Goal: Task Accomplishment & Management: Use online tool/utility

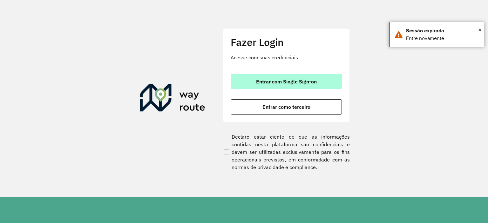
click at [260, 82] on span "Entrar com Single Sign-on" at bounding box center [286, 81] width 61 height 5
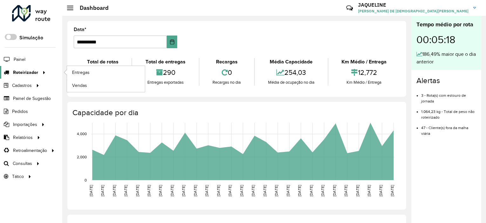
click at [21, 72] on span "Roteirizador" at bounding box center [25, 72] width 25 height 7
click at [85, 75] on div "17" at bounding box center [102, 73] width 55 height 14
click at [77, 73] on span "Entregas" at bounding box center [81, 72] width 18 height 7
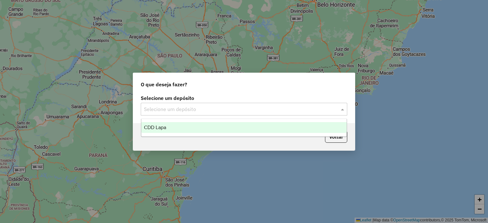
click at [214, 105] on div "Selecione um depósito" at bounding box center [244, 109] width 207 height 13
click at [201, 123] on div "CDD Lapa" at bounding box center [244, 127] width 206 height 11
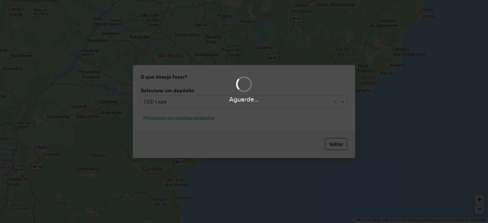
click at [195, 120] on div "Aguarde..." at bounding box center [244, 111] width 488 height 223
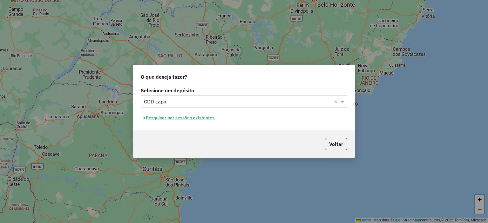
click at [193, 119] on button "Pesquisar por sessões existentes" at bounding box center [179, 118] width 77 height 10
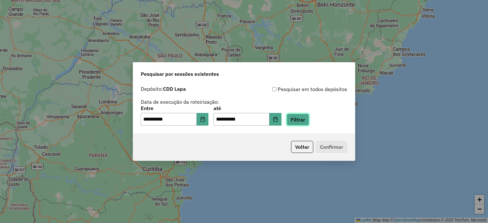
click at [305, 121] on button "Filtrar" at bounding box center [298, 120] width 23 height 12
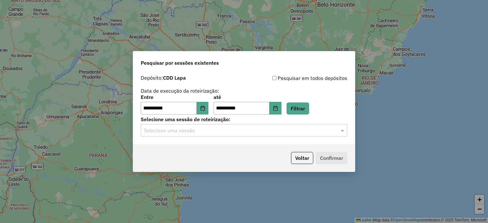
click at [204, 134] on div "Selecione uma sessão" at bounding box center [244, 130] width 207 height 13
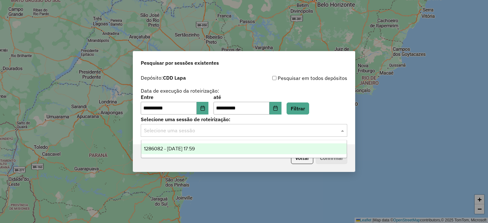
click at [195, 147] on span "1286082 - 01/10/2025 17:59" at bounding box center [169, 148] width 51 height 5
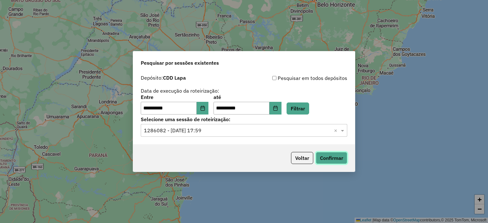
click at [342, 163] on button "Confirmar" at bounding box center [331, 158] width 31 height 12
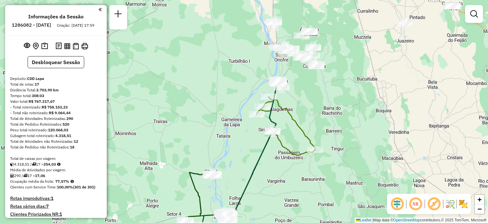
drag, startPoint x: 304, startPoint y: 68, endPoint x: 295, endPoint y: 172, distance: 103.8
click at [295, 172] on div "Janela de atendimento Grade de atendimento Capacidade Transportadoras Veículos …" at bounding box center [244, 111] width 488 height 223
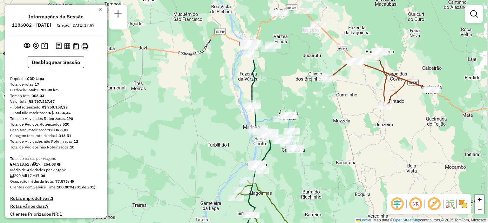
drag, startPoint x: 345, startPoint y: 48, endPoint x: 324, endPoint y: 129, distance: 84.0
click at [324, 129] on div "Janela de atendimento Grade de atendimento Capacidade Transportadoras Veículos …" at bounding box center [244, 111] width 488 height 223
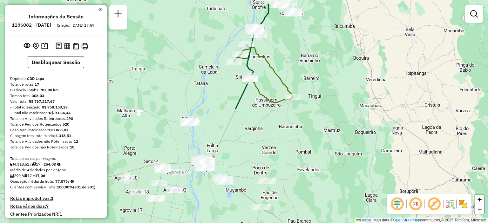
drag, startPoint x: 277, startPoint y: 175, endPoint x: 278, endPoint y: 36, distance: 138.6
click at [278, 36] on div "Janela de atendimento Grade de atendimento Capacidade Transportadoras Veículos …" at bounding box center [244, 111] width 488 height 223
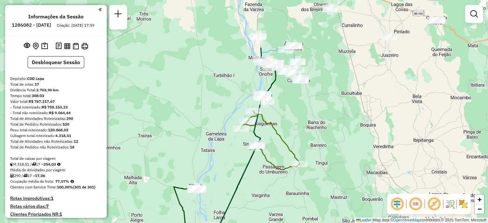
drag, startPoint x: 292, startPoint y: 39, endPoint x: 298, endPoint y: 108, distance: 69.0
click at [298, 108] on div "Janela de atendimento Grade de atendimento Capacidade Transportadoras Veículos …" at bounding box center [244, 111] width 488 height 223
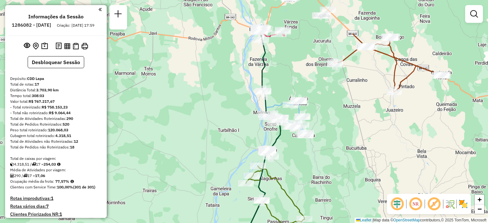
drag, startPoint x: 285, startPoint y: 19, endPoint x: 292, endPoint y: 79, distance: 60.3
click at [292, 79] on div "Janela de atendimento Grade de atendimento Capacidade Transportadoras Veículos …" at bounding box center [244, 111] width 488 height 223
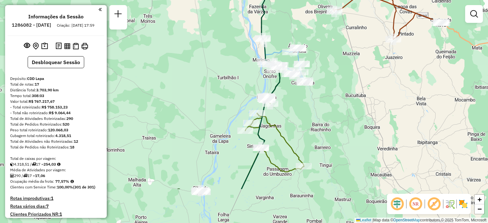
drag, startPoint x: 237, startPoint y: 147, endPoint x: 235, endPoint y: 82, distance: 65.2
click at [235, 82] on div "Janela de atendimento Grade de atendimento Capacidade Transportadoras Veículos …" at bounding box center [244, 111] width 488 height 223
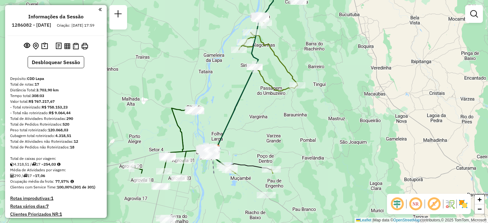
drag, startPoint x: 226, startPoint y: 140, endPoint x: 221, endPoint y: 63, distance: 77.4
click at [221, 63] on div "Janela de atendimento Grade de atendimento Capacidade Transportadoras Veículos …" at bounding box center [244, 111] width 488 height 223
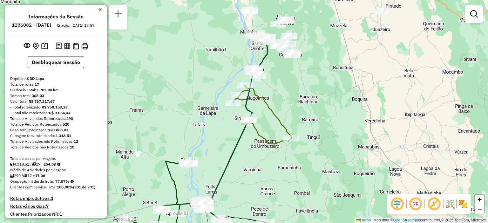
drag, startPoint x: 237, startPoint y: 24, endPoint x: 228, endPoint y: 83, distance: 59.4
click at [228, 83] on div "Janela de atendimento Grade de atendimento Capacidade Transportadoras Veículos …" at bounding box center [244, 111] width 488 height 223
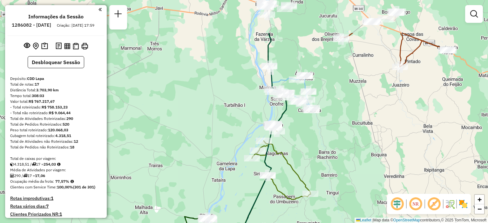
drag, startPoint x: 223, startPoint y: 51, endPoint x: 242, endPoint y: 107, distance: 58.8
click at [242, 107] on div "Janela de atendimento Grade de atendimento Capacidade Transportadoras Veículos …" at bounding box center [244, 111] width 488 height 223
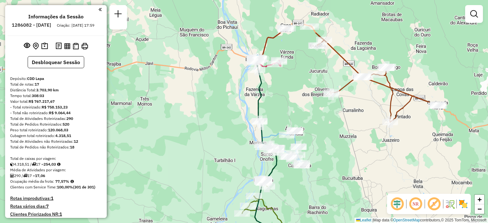
drag, startPoint x: 234, startPoint y: 42, endPoint x: 224, endPoint y: 96, distance: 55.5
click at [224, 96] on div "Janela de atendimento Grade de atendimento Capacidade Transportadoras Veículos …" at bounding box center [244, 111] width 488 height 223
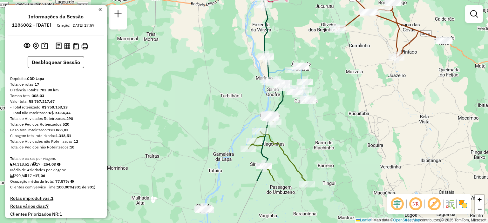
drag, startPoint x: 225, startPoint y: 130, endPoint x: 230, endPoint y: 65, distance: 64.4
click at [230, 65] on div "Janela de atendimento Grade de atendimento Capacidade Transportadoras Veículos …" at bounding box center [244, 111] width 488 height 223
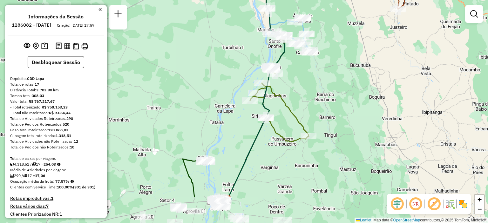
drag, startPoint x: 230, startPoint y: 113, endPoint x: 233, endPoint y: 63, distance: 50.0
click at [233, 64] on div "Janela de atendimento Grade de atendimento Capacidade Transportadoras Veículos …" at bounding box center [244, 111] width 488 height 223
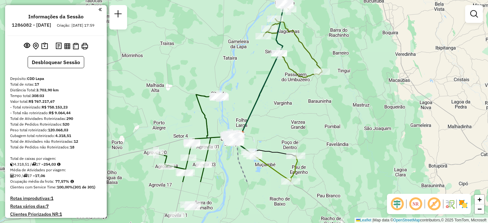
drag, startPoint x: 241, startPoint y: 123, endPoint x: 254, endPoint y: 61, distance: 63.7
click at [254, 61] on div "Janela de atendimento Grade de atendimento Capacidade Transportadoras Veículos …" at bounding box center [244, 111] width 488 height 223
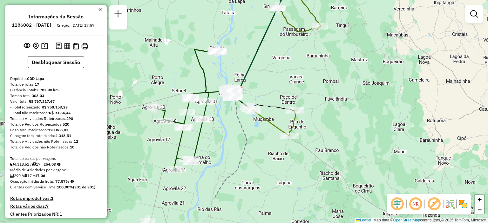
drag, startPoint x: 240, startPoint y: 98, endPoint x: 240, endPoint y: 43, distance: 55.0
click at [242, 43] on div "Rota 8 - Placa FIY8C17 23604120 - BAR AVENIDA - PA RUR Janela de atendimento Gr…" at bounding box center [244, 111] width 488 height 223
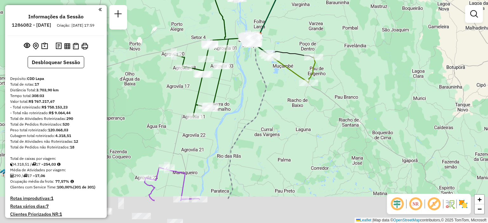
drag, startPoint x: 227, startPoint y: 152, endPoint x: 243, endPoint y: 105, distance: 49.5
click at [243, 106] on div "Rota 8 - Placa FIY8C17 23604120 - BAR AVENIDA - PA RUR Janela de atendimento Gr…" at bounding box center [244, 111] width 488 height 223
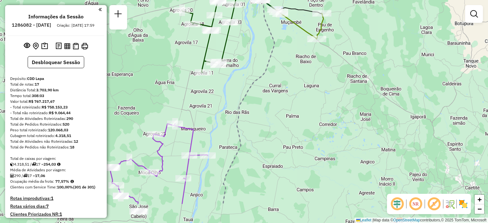
drag, startPoint x: 223, startPoint y: 125, endPoint x: 230, endPoint y: 81, distance: 44.4
click at [230, 81] on div "Rota 8 - Placa FIY8C17 23604120 - BAR AVENIDA - PA RUR Janela de atendimento Gr…" at bounding box center [244, 111] width 488 height 223
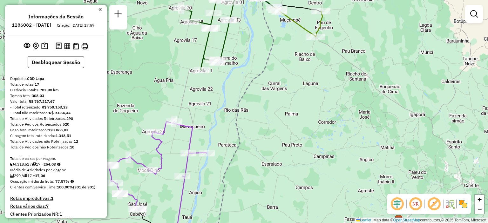
click at [218, 112] on div "Rota 8 - Placa FIY8C17 23604120 - BAR AVENIDA - PA RUR Janela de atendimento Gr…" at bounding box center [244, 111] width 488 height 223
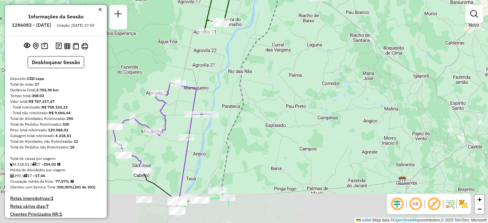
drag, startPoint x: 221, startPoint y: 140, endPoint x: 225, endPoint y: 100, distance: 39.9
click at [225, 100] on div "Janela de atendimento Grade de atendimento Capacidade Transportadoras Veículos …" at bounding box center [244, 111] width 488 height 223
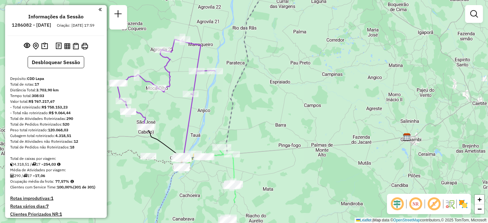
drag, startPoint x: 208, startPoint y: 164, endPoint x: 214, endPoint y: 117, distance: 47.4
click at [214, 117] on div "Janela de atendimento Grade de atendimento Capacidade Transportadoras Veículos …" at bounding box center [244, 111] width 488 height 223
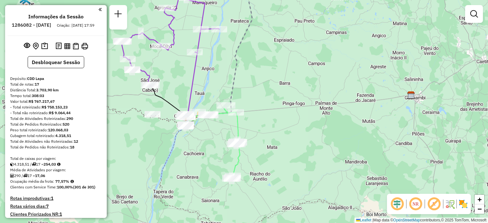
drag, startPoint x: 203, startPoint y: 187, endPoint x: 205, endPoint y: 151, distance: 35.7
click at [205, 151] on div "Janela de atendimento Grade de atendimento Capacidade Transportadoras Veículos …" at bounding box center [244, 111] width 488 height 223
click at [481, 201] on span "+" at bounding box center [480, 200] width 4 height 8
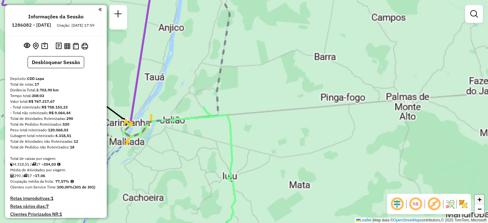
click at [481, 201] on span "+" at bounding box center [480, 200] width 4 height 8
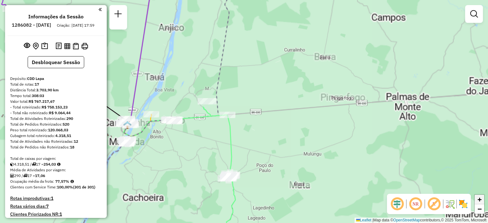
click at [481, 201] on span "+" at bounding box center [480, 200] width 4 height 8
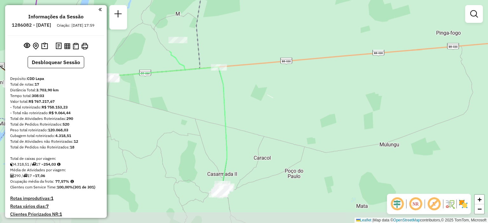
drag, startPoint x: 187, startPoint y: 175, endPoint x: 195, endPoint y: 127, distance: 48.6
click at [195, 126] on div "Janela de atendimento Grade de atendimento Capacidade Transportadoras Veículos …" at bounding box center [244, 111] width 488 height 223
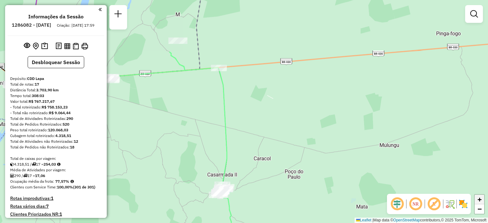
click at [478, 199] on span "+" at bounding box center [480, 200] width 4 height 8
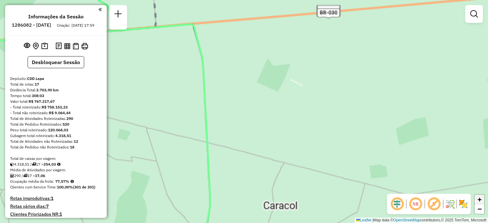
click at [478, 199] on span "+" at bounding box center [480, 200] width 4 height 8
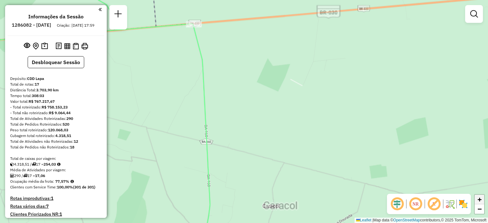
click at [478, 199] on span "+" at bounding box center [480, 200] width 4 height 8
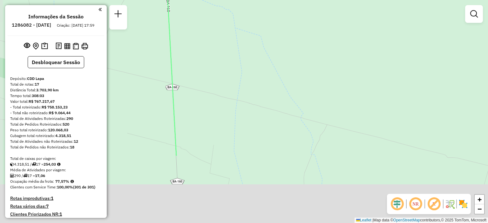
drag, startPoint x: 248, startPoint y: 158, endPoint x: 254, endPoint y: 60, distance: 98.4
click at [254, 60] on div "Janela de atendimento Grade de atendimento Capacidade Transportadoras Veículos …" at bounding box center [244, 111] width 488 height 223
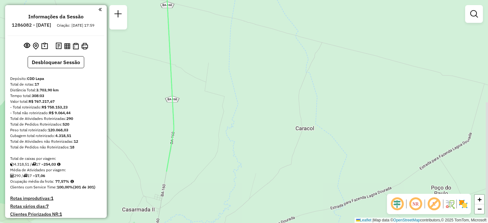
drag, startPoint x: 244, startPoint y: 122, endPoint x: 236, endPoint y: 16, distance: 106.5
click at [237, 17] on div "Janela de atendimento Grade de atendimento Capacidade Transportadoras Veículos …" at bounding box center [244, 111] width 488 height 223
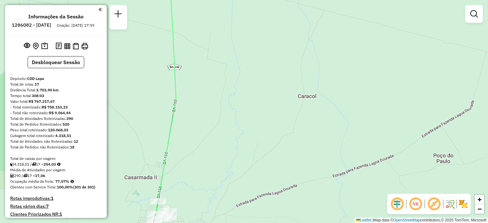
click at [211, 140] on div "Janela de atendimento Grade de atendimento Capacidade Transportadoras Veículos …" at bounding box center [244, 111] width 488 height 223
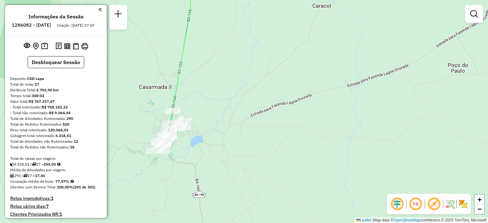
drag, startPoint x: 210, startPoint y: 138, endPoint x: 225, endPoint y: 44, distance: 95.3
click at [225, 44] on div "Janela de atendimento Grade de atendimento Capacidade Transportadoras Veículos …" at bounding box center [244, 111] width 488 height 223
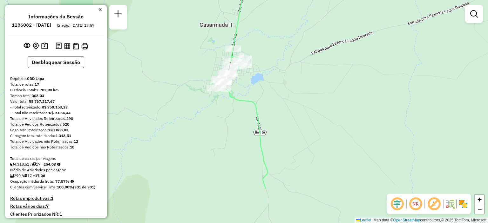
drag, startPoint x: 222, startPoint y: 123, endPoint x: 276, endPoint y: 78, distance: 69.9
click at [284, 68] on div "Janela de atendimento Grade de atendimento Capacidade Transportadoras Veículos …" at bounding box center [244, 111] width 488 height 223
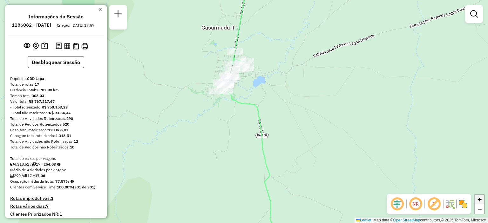
click at [483, 202] on link "+" at bounding box center [480, 200] width 10 height 10
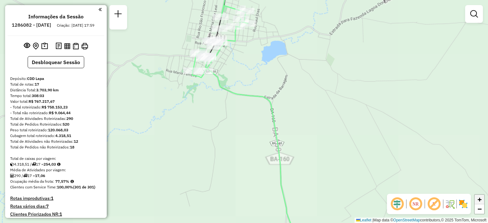
click at [483, 202] on link "+" at bounding box center [480, 200] width 10 height 10
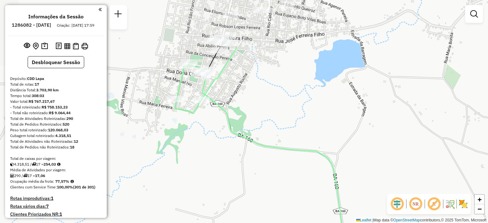
drag, startPoint x: 284, startPoint y: 42, endPoint x: 319, endPoint y: 111, distance: 78.1
click at [319, 111] on div "Janela de atendimento Grade de atendimento Capacidade Transportadoras Veículos …" at bounding box center [244, 111] width 488 height 223
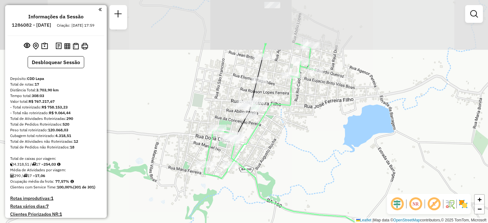
drag, startPoint x: 282, startPoint y: 77, endPoint x: 315, endPoint y: 148, distance: 77.9
click at [315, 148] on div "Janela de atendimento Grade de atendimento Capacidade Transportadoras Veículos …" at bounding box center [244, 111] width 488 height 223
